Goal: Information Seeking & Learning: Find specific page/section

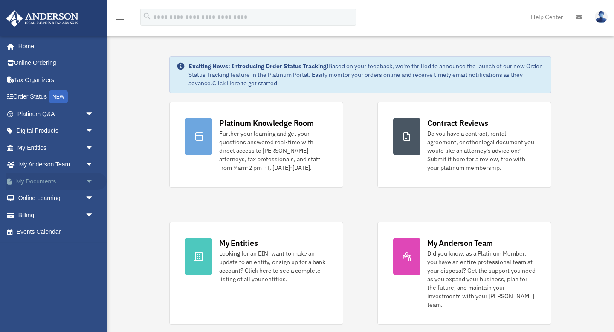
click at [50, 183] on link "My Documents arrow_drop_down" at bounding box center [56, 181] width 101 height 17
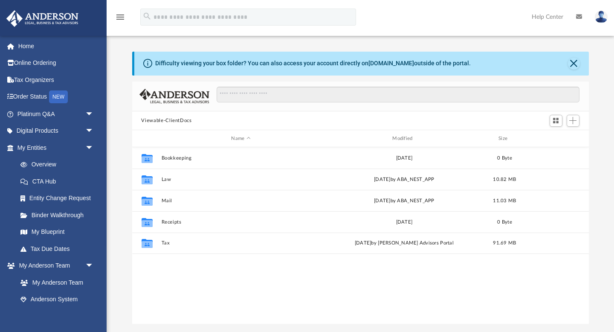
scroll to position [194, 457]
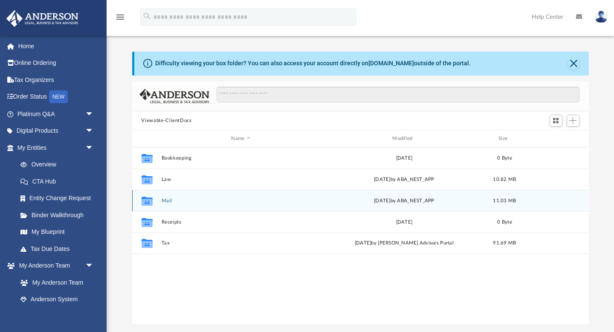
click at [283, 202] on button "Mail" at bounding box center [240, 201] width 159 height 6
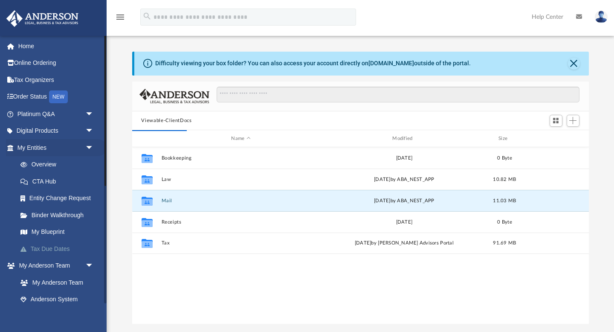
click at [62, 249] on link "Tax Due Dates" at bounding box center [59, 248] width 95 height 17
